Goal: Task Accomplishment & Management: Manage account settings

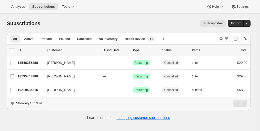
click at [225, 40] on icon "Search and filter results" at bounding box center [225, 38] width 5 height 5
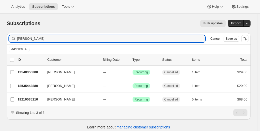
drag, startPoint x: 62, startPoint y: 39, endPoint x: -46, endPoint y: 46, distance: 108.0
click at [0, 46] on html "Analytics Subscriptions Tools Help Settings Skip to content Subscriptions. This…" at bounding box center [130, 65] width 260 height 131
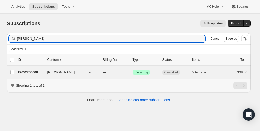
type input "[PERSON_NAME]"
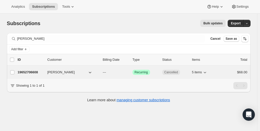
click at [36, 69] on div "19652706608 [PERSON_NAME] --- Success Recurring Cancelled 5 items $68.00" at bounding box center [132, 72] width 229 height 7
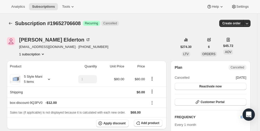
click at [43, 55] on icon "Product actions" at bounding box center [42, 53] width 5 height 5
click at [151, 45] on div "[PERSON_NAME] [EMAIL_ADDRESS][DOMAIN_NAME] · [PHONE_NUMBER] 1 subscription" at bounding box center [92, 46] width 170 height 19
